Goal: Navigation & Orientation: Find specific page/section

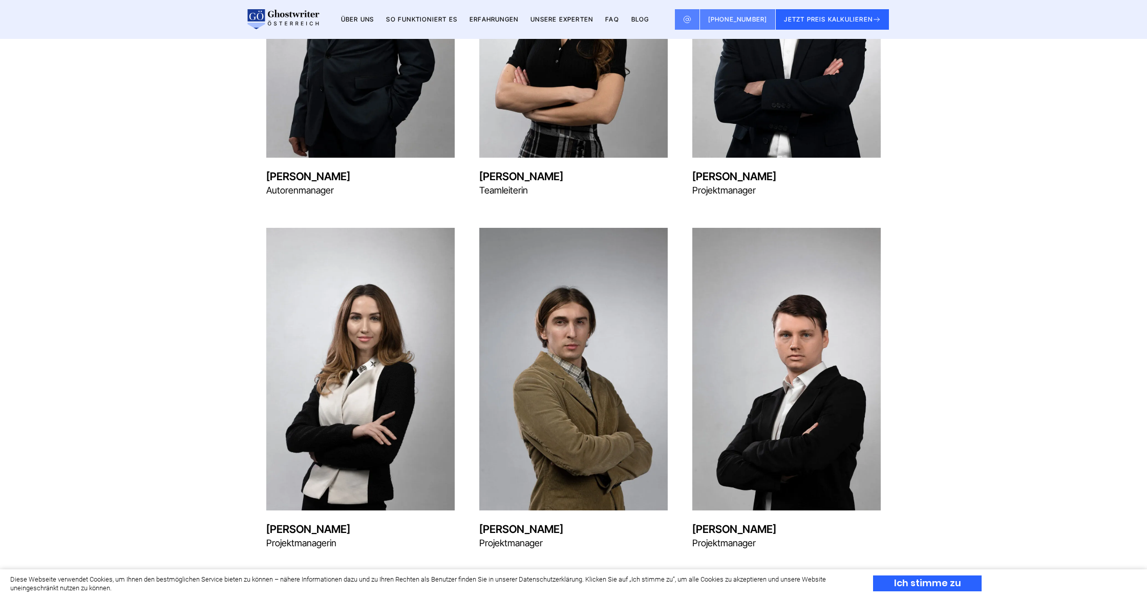
scroll to position [998, 0]
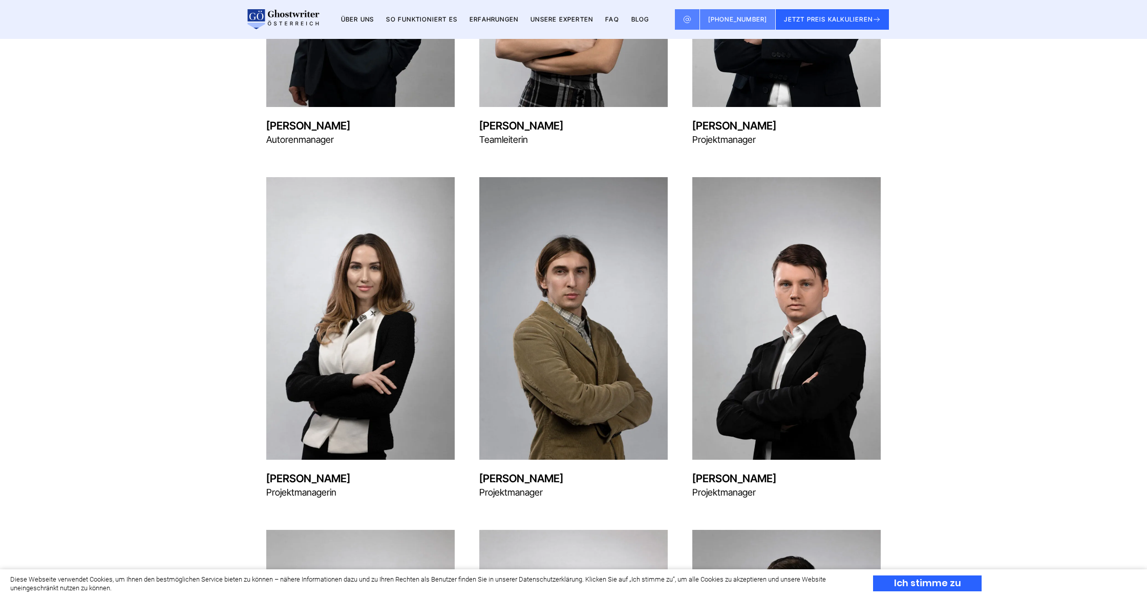
click at [328, 394] on img at bounding box center [360, 318] width 189 height 283
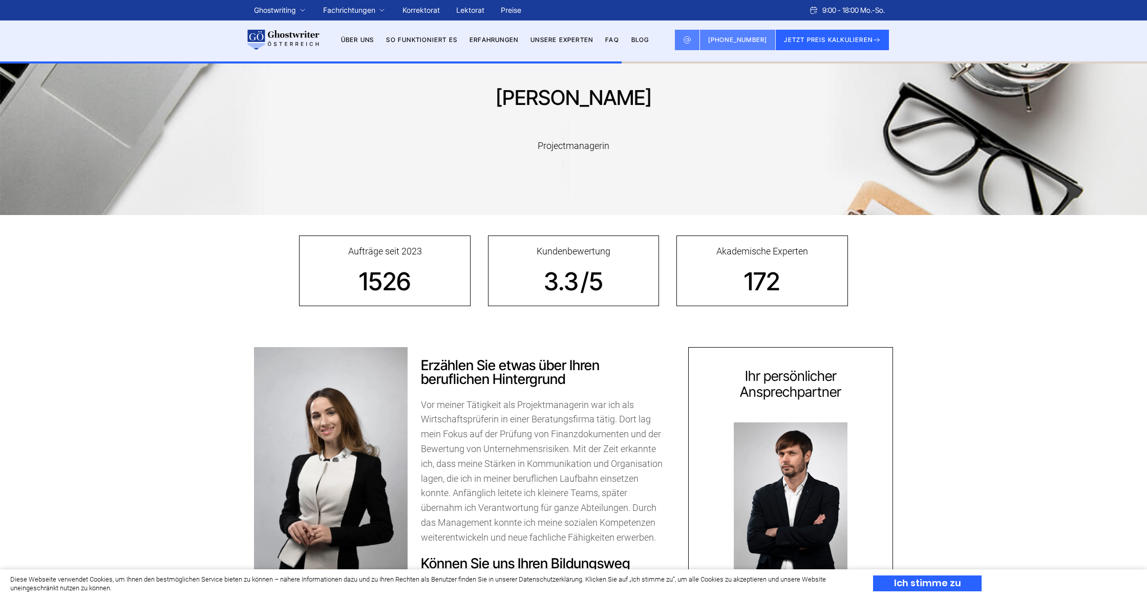
scroll to position [176, 0]
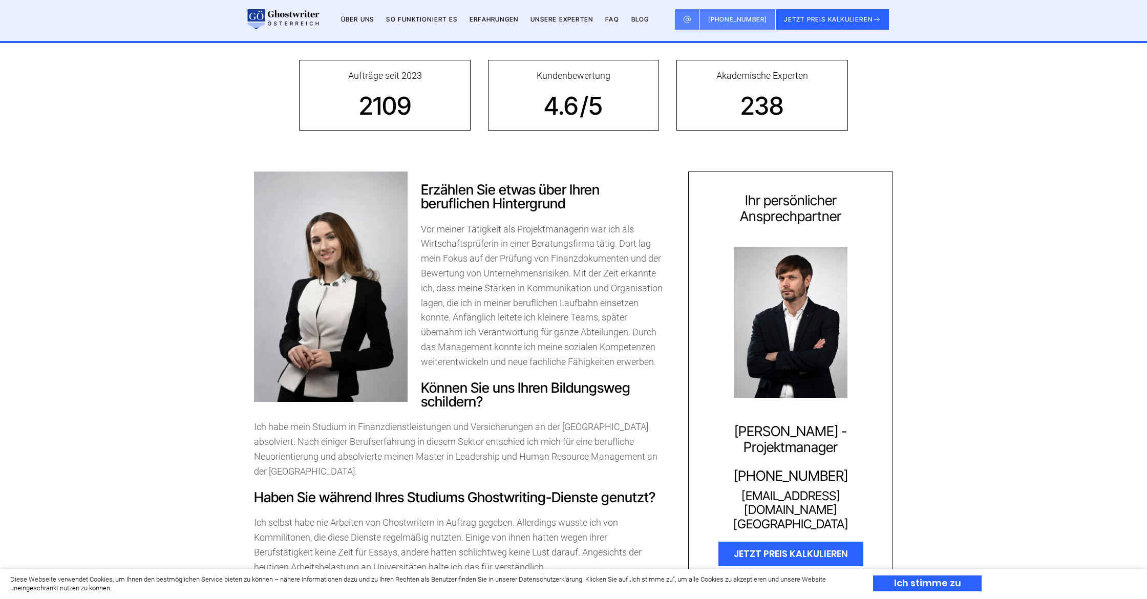
click at [348, 299] on img at bounding box center [331, 287] width 154 height 231
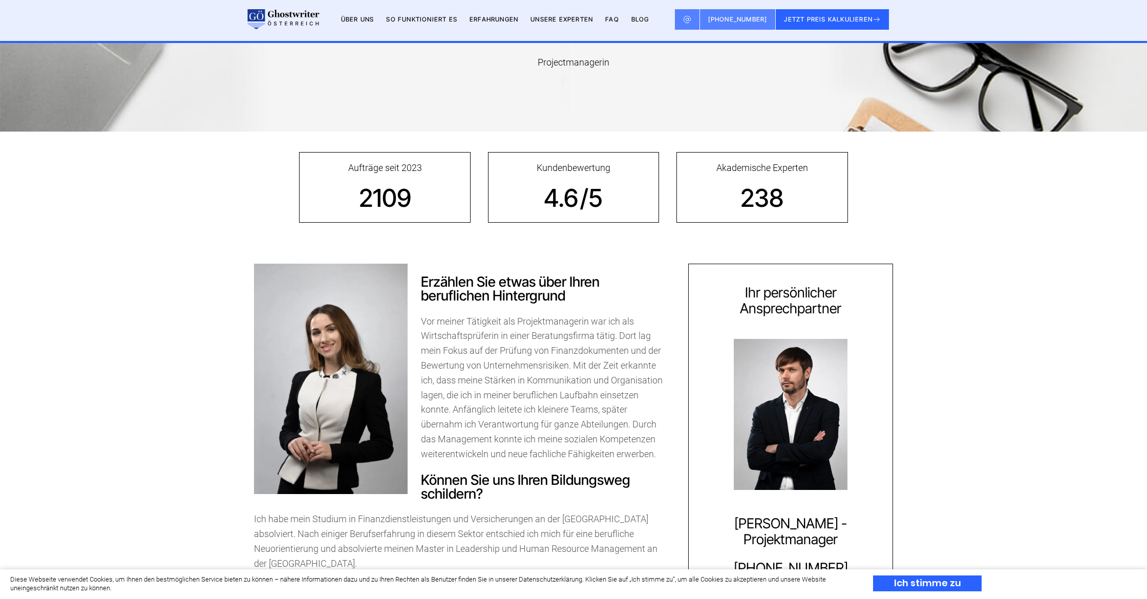
scroll to position [222, 0]
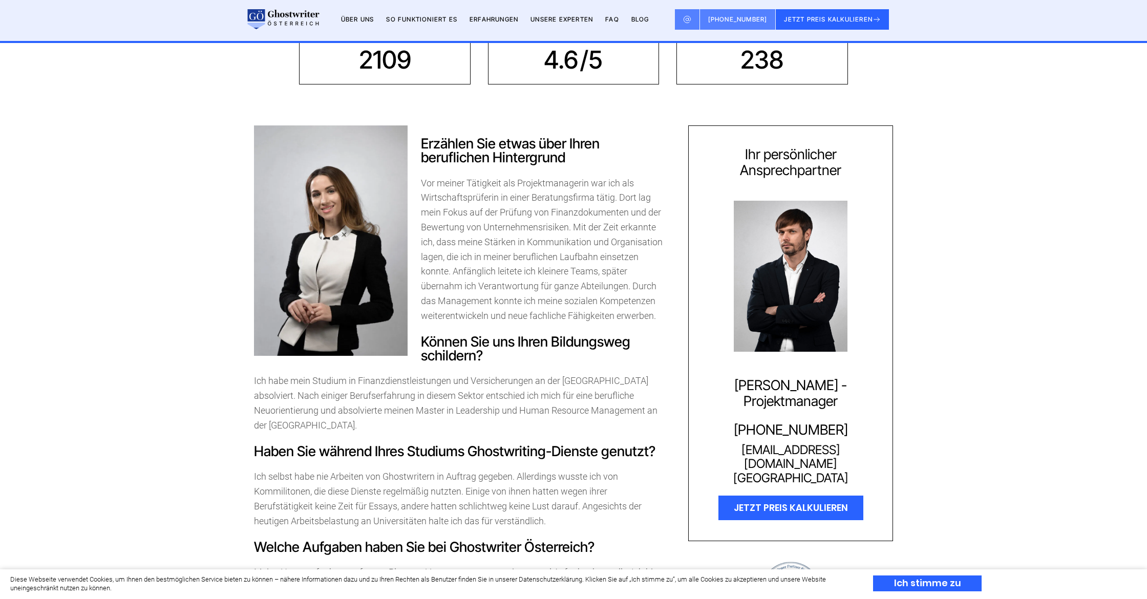
click at [333, 273] on img at bounding box center [331, 240] width 154 height 231
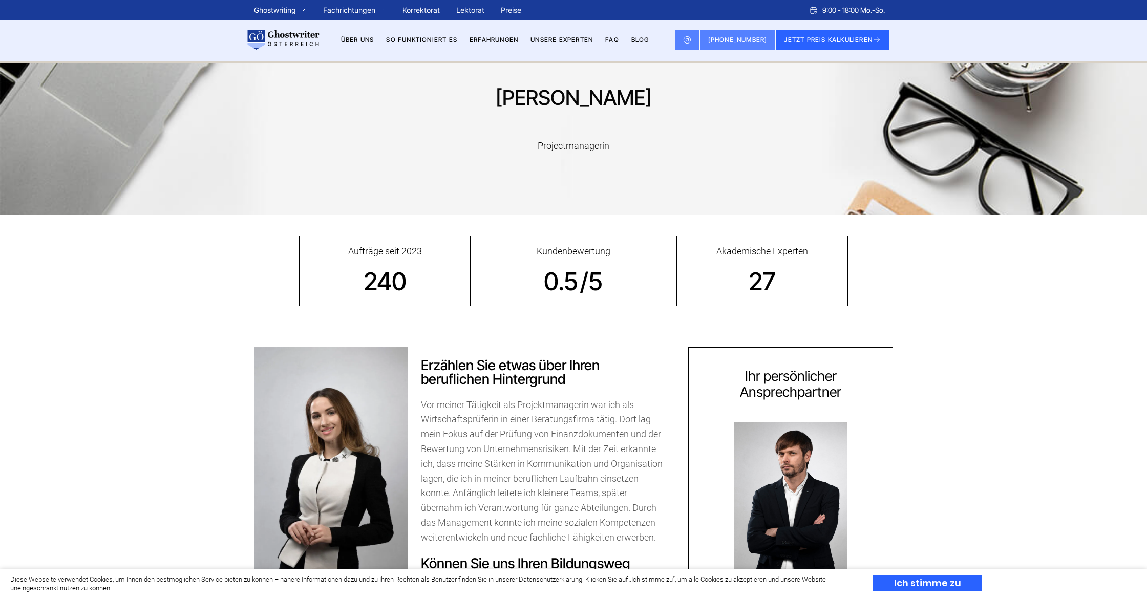
scroll to position [222, 0]
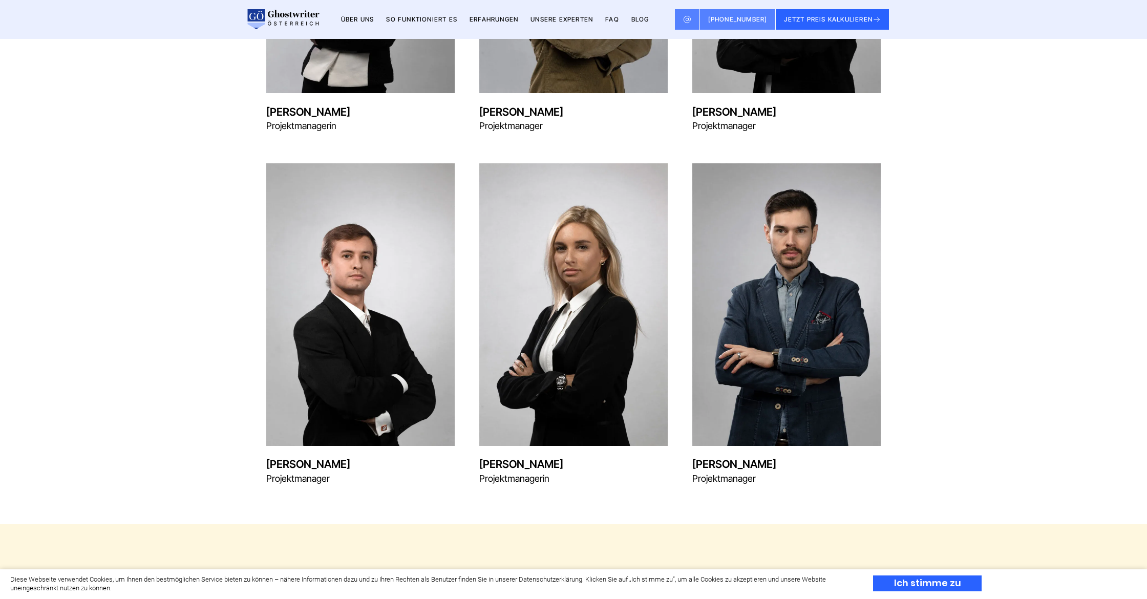
scroll to position [1340, 0]
